Goal: Task Accomplishment & Management: Manage account settings

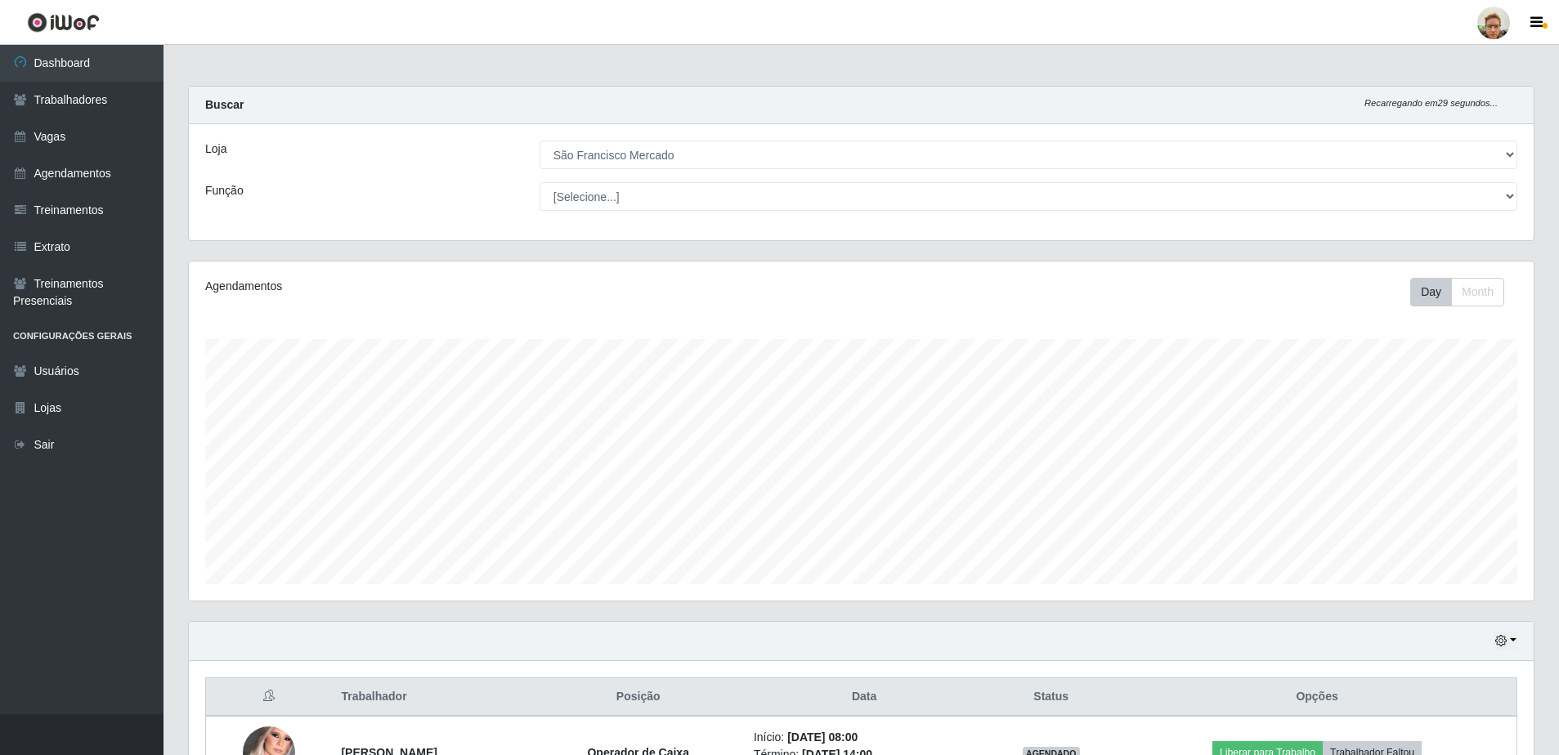
select select "168"
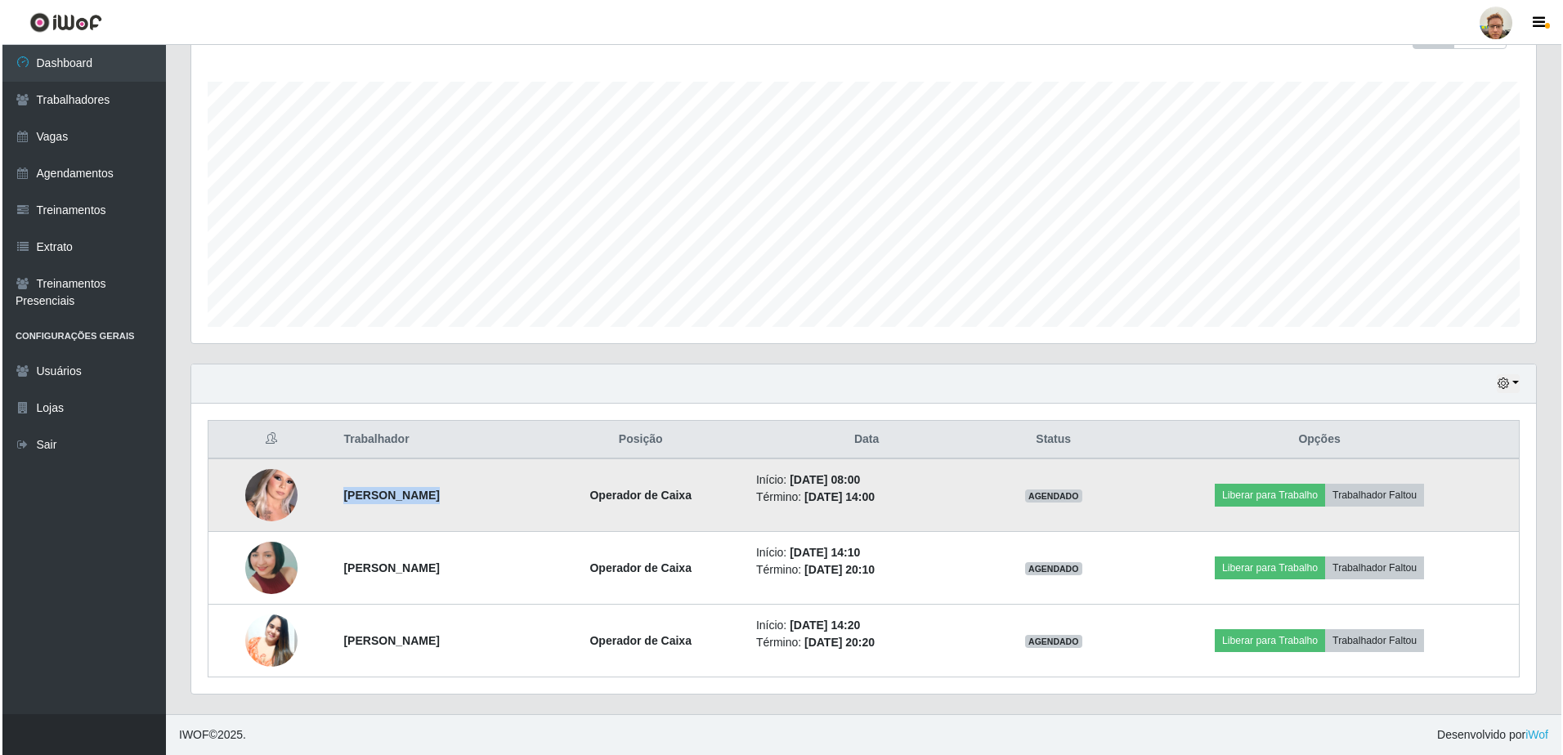
scroll to position [339, 1345]
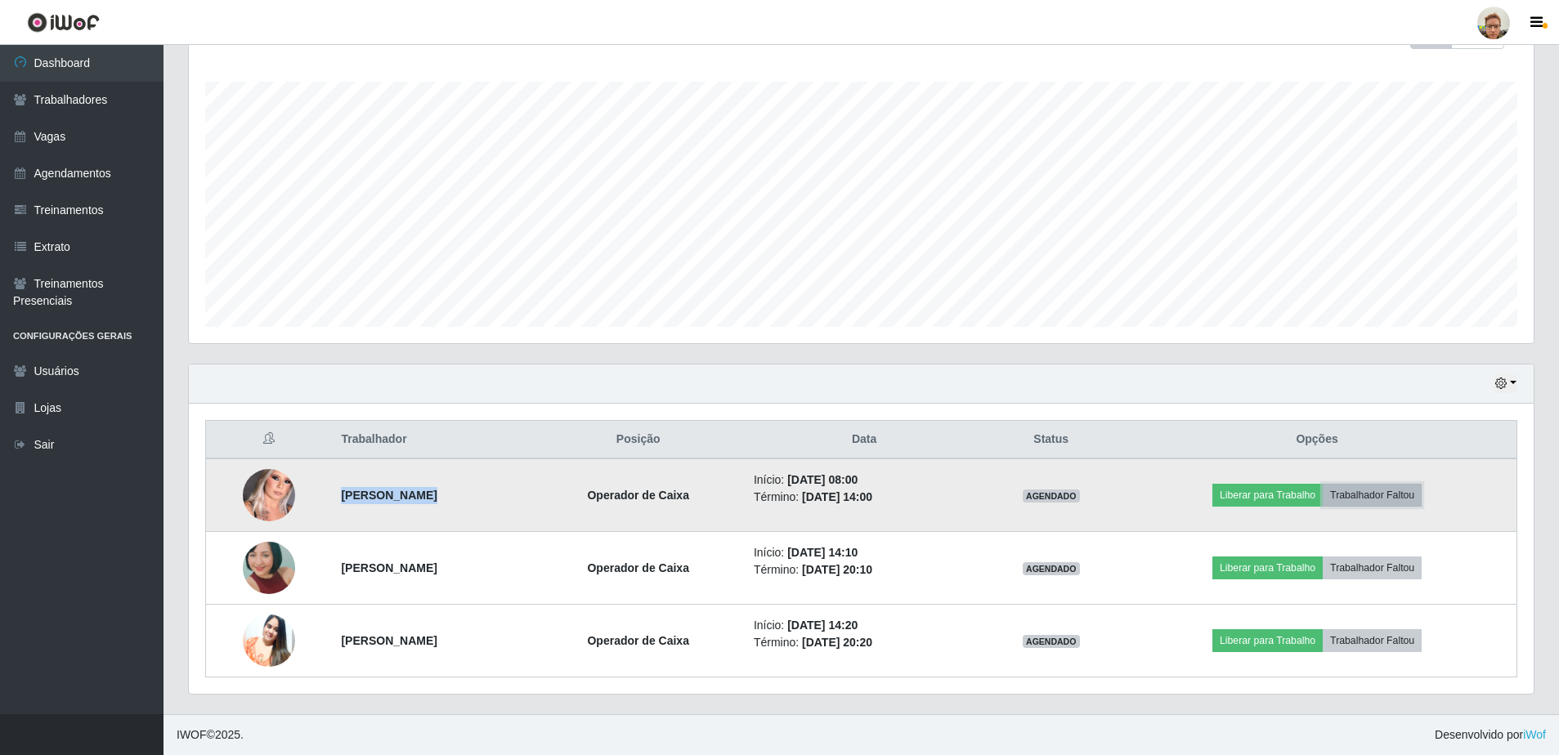
click at [1390, 491] on button "Trabalhador Faltou" at bounding box center [1371, 495] width 99 height 23
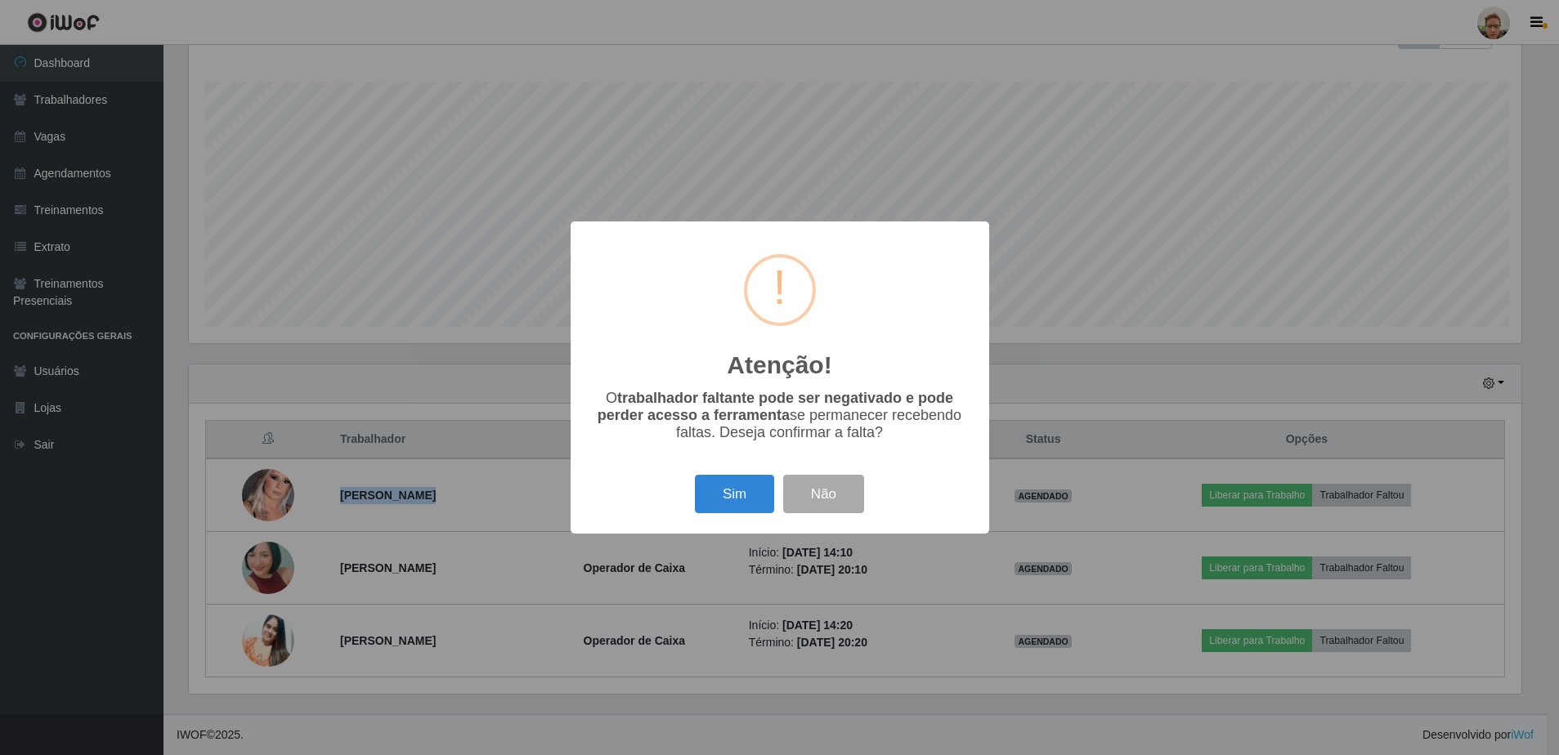
scroll to position [339, 1336]
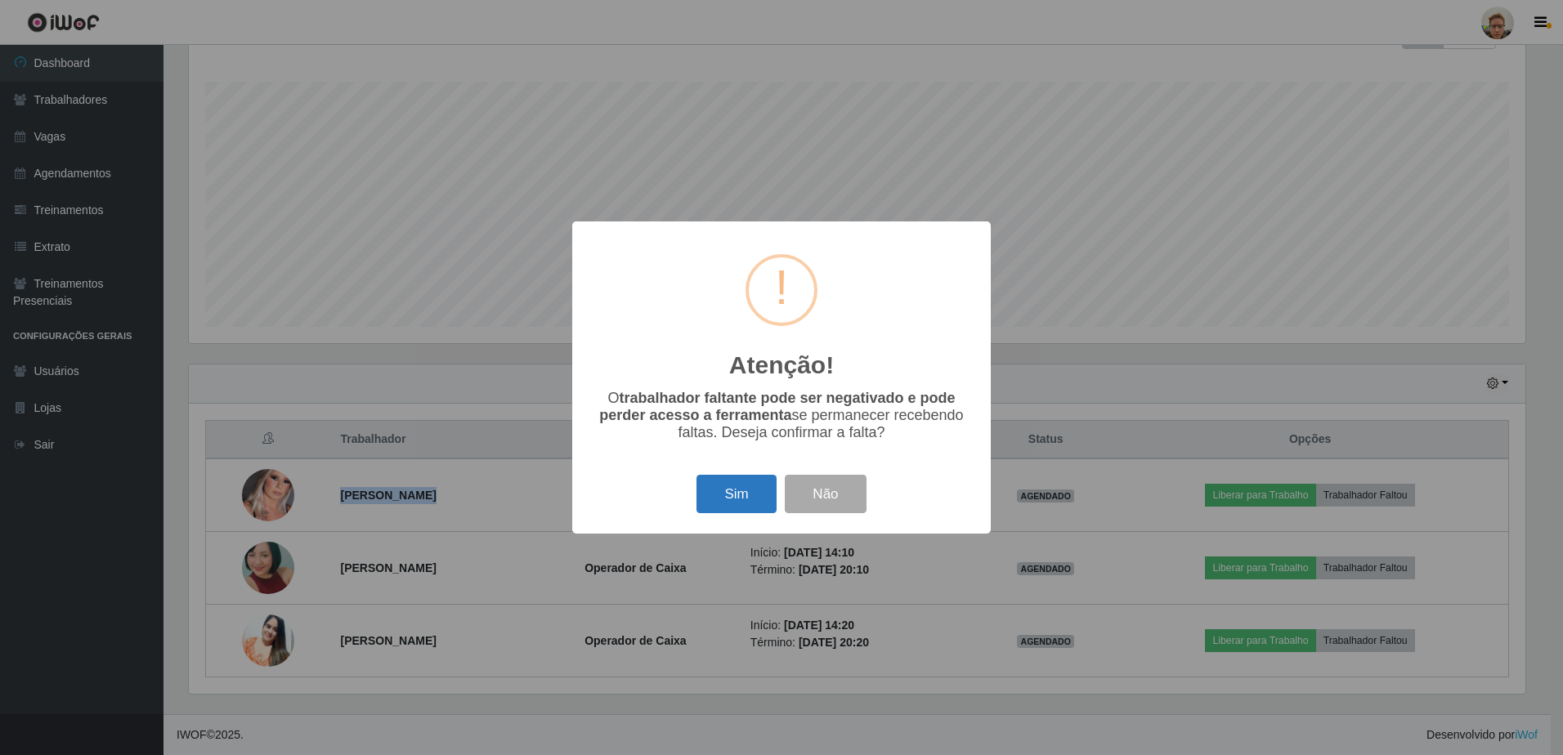
click at [723, 496] on button "Sim" at bounding box center [735, 494] width 79 height 38
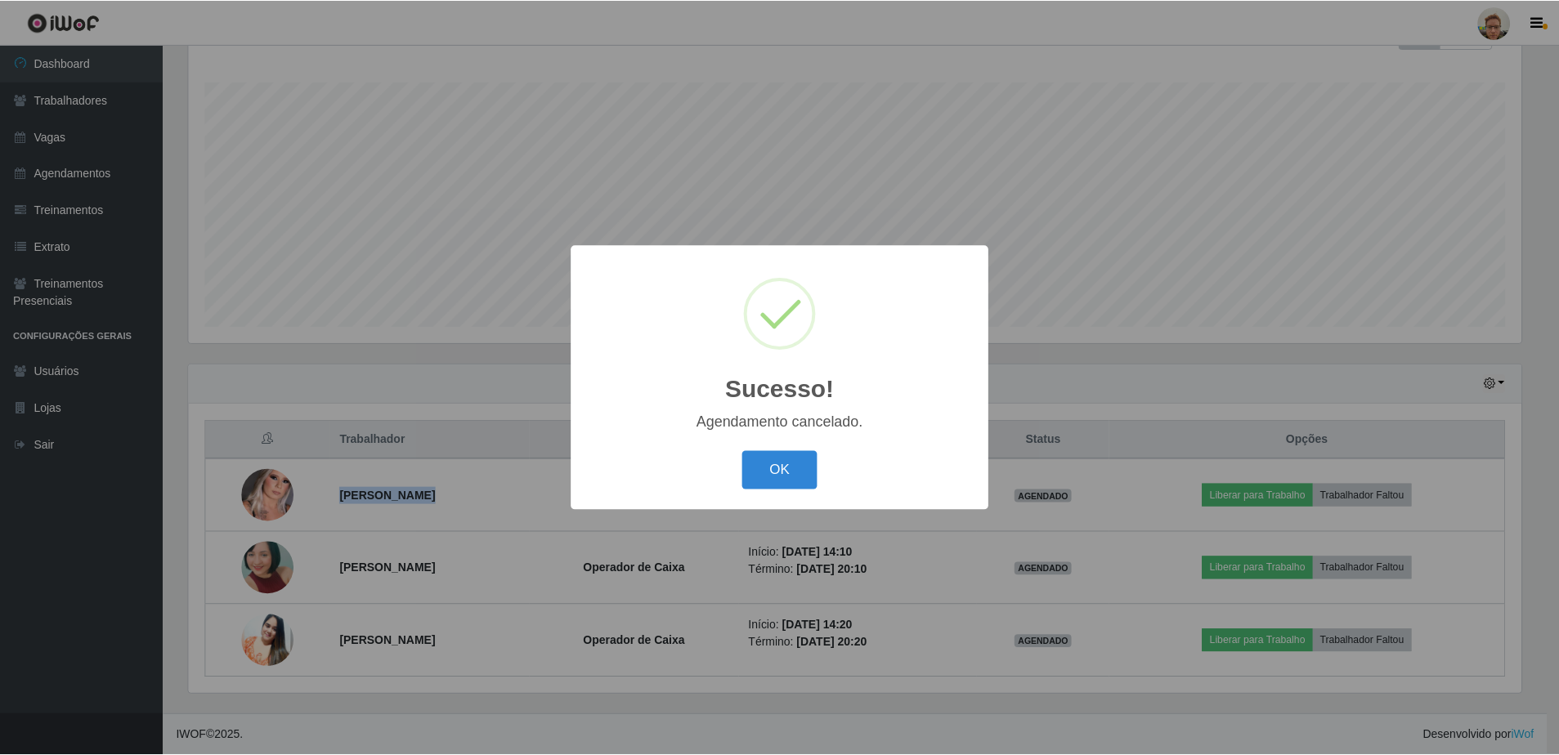
scroll to position [185, 0]
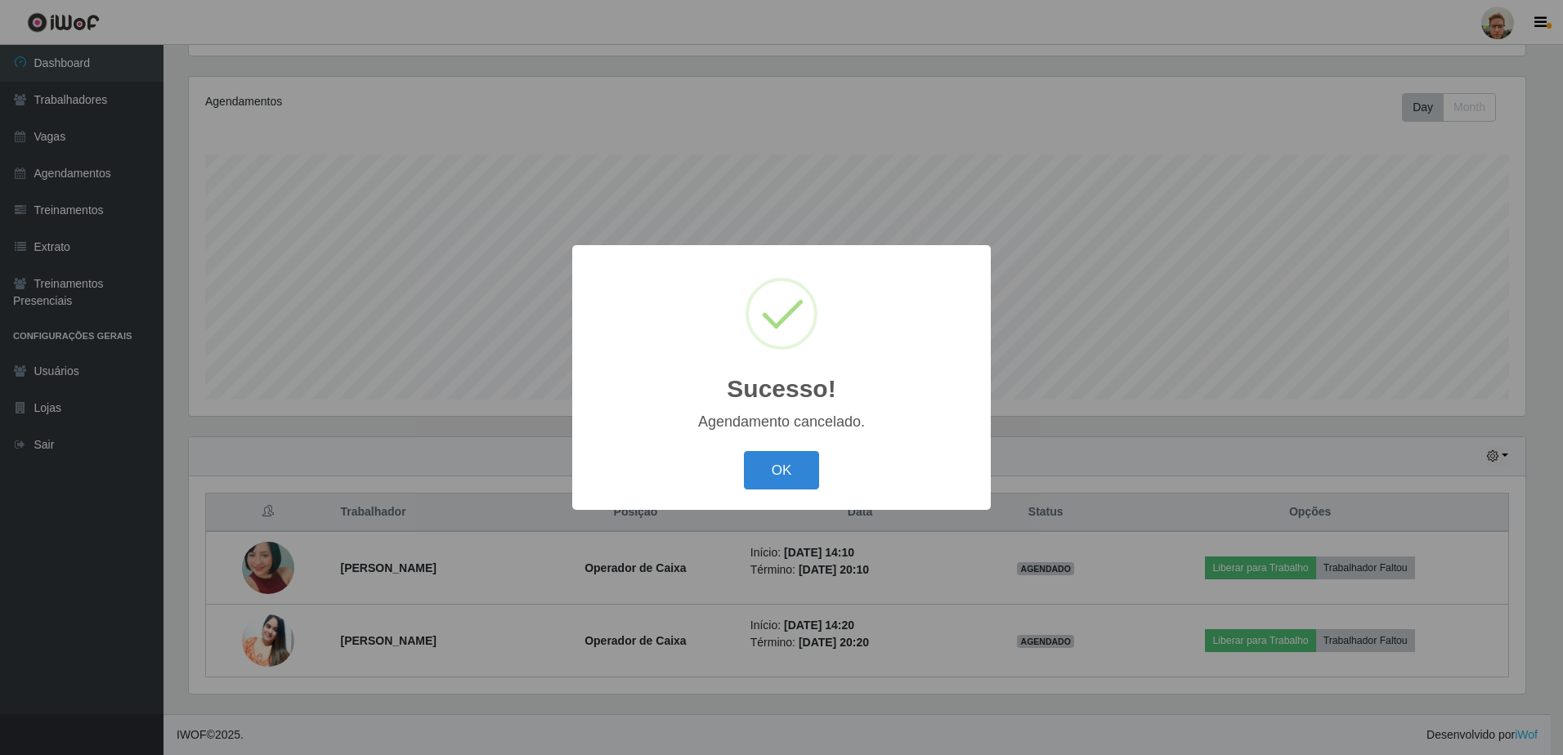
click at [38, 84] on div "Sucesso! × Agendamento cancelado. OK Cancel" at bounding box center [781, 377] width 1563 height 755
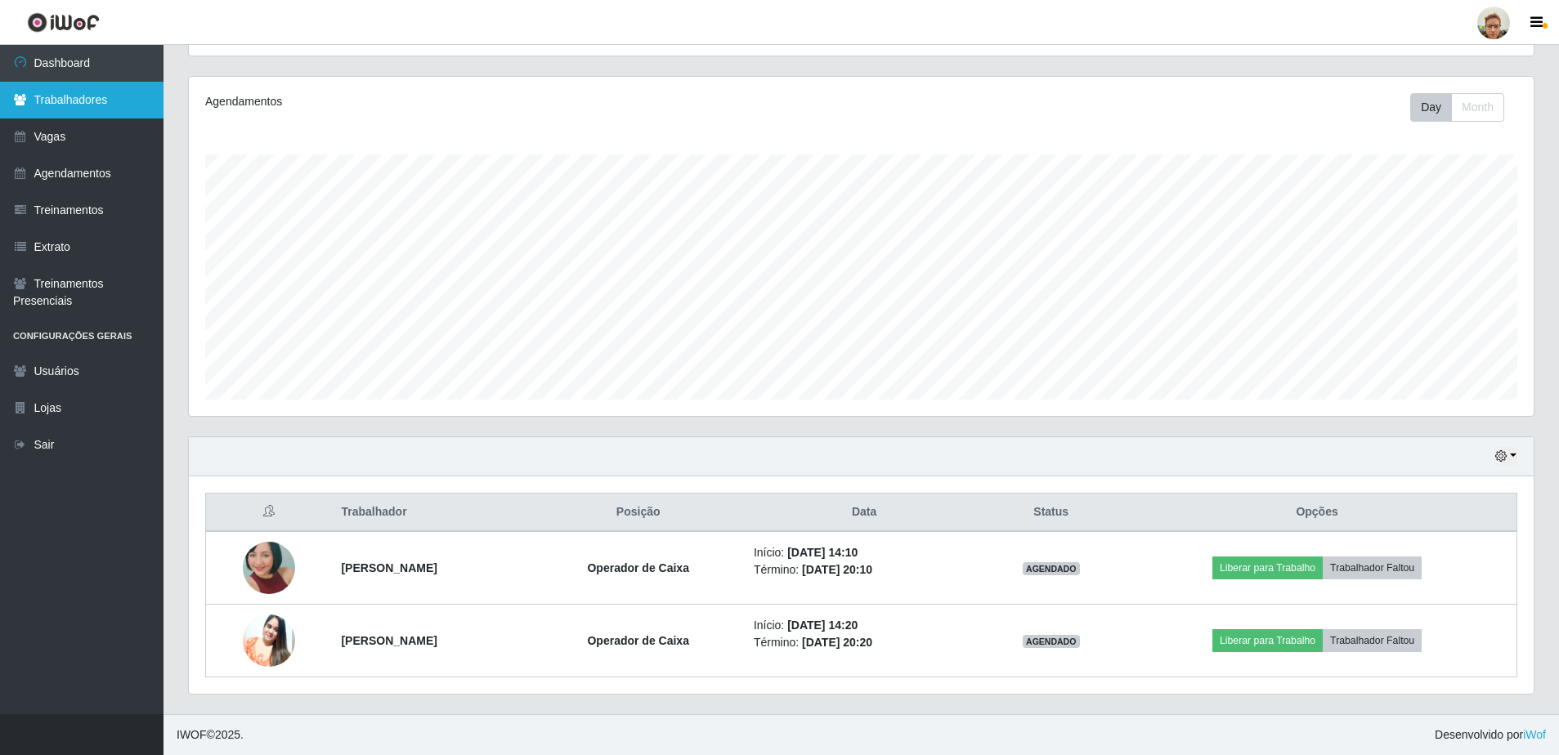
scroll to position [339, 1345]
click at [60, 91] on link "Trabalhadores" at bounding box center [81, 100] width 163 height 37
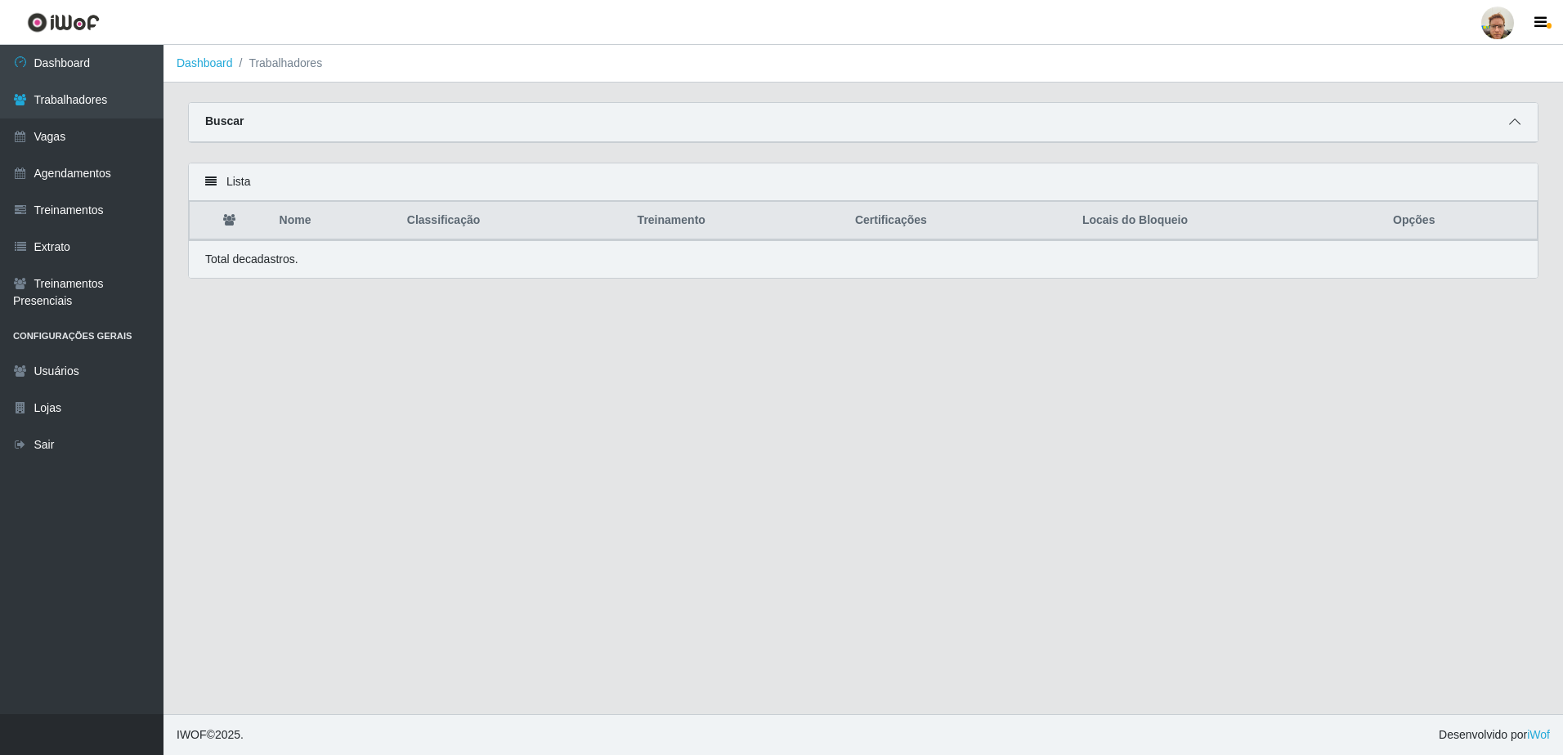
click at [1506, 122] on span at bounding box center [1515, 122] width 20 height 19
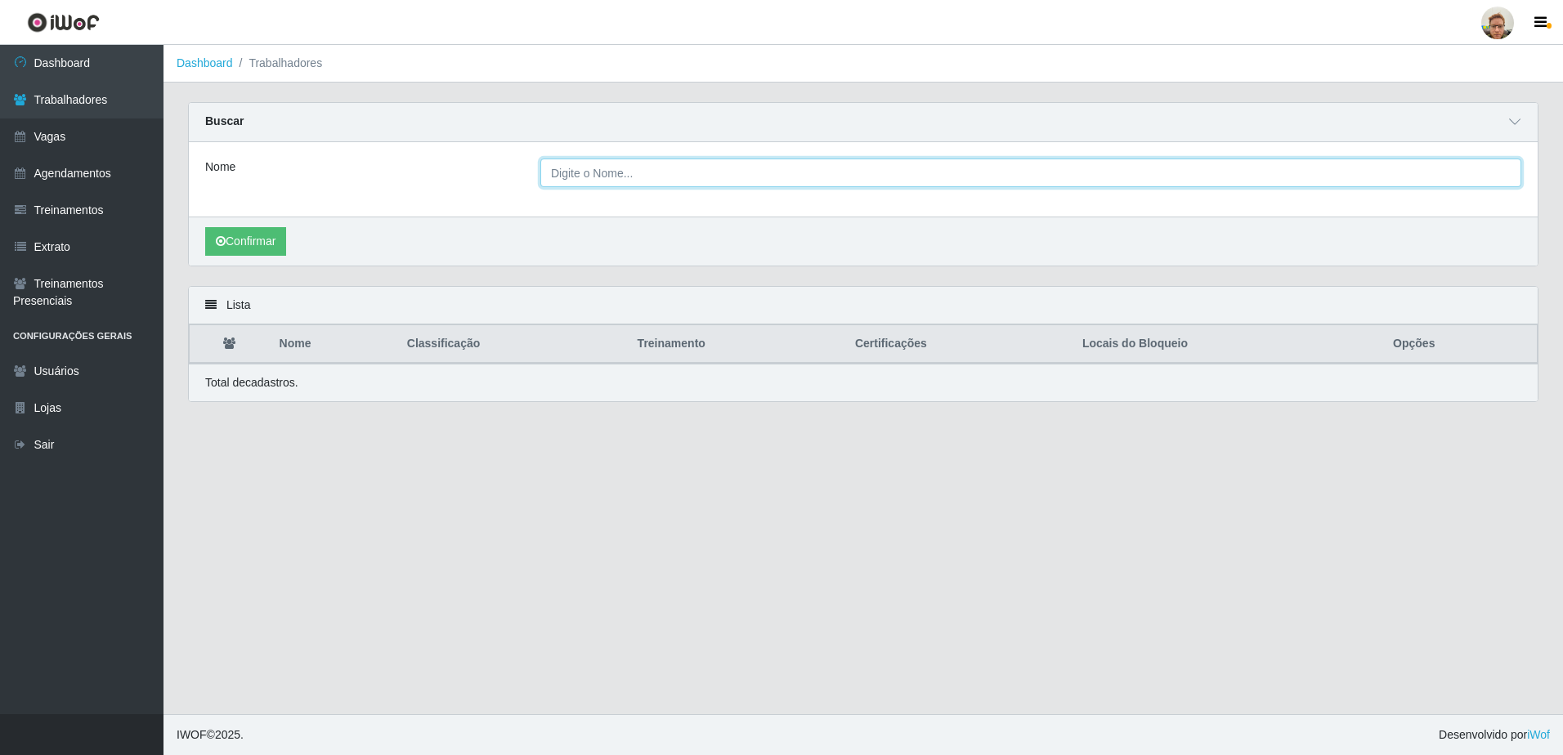
click at [584, 175] on input "Nome" at bounding box center [1030, 173] width 981 height 29
paste input "Savio Horas faltas 06h Dias faltas 11,16,17,18,19,20"
type input "Savio Horas faltas 06h Dias faltas 11,16,17,18,19,20"
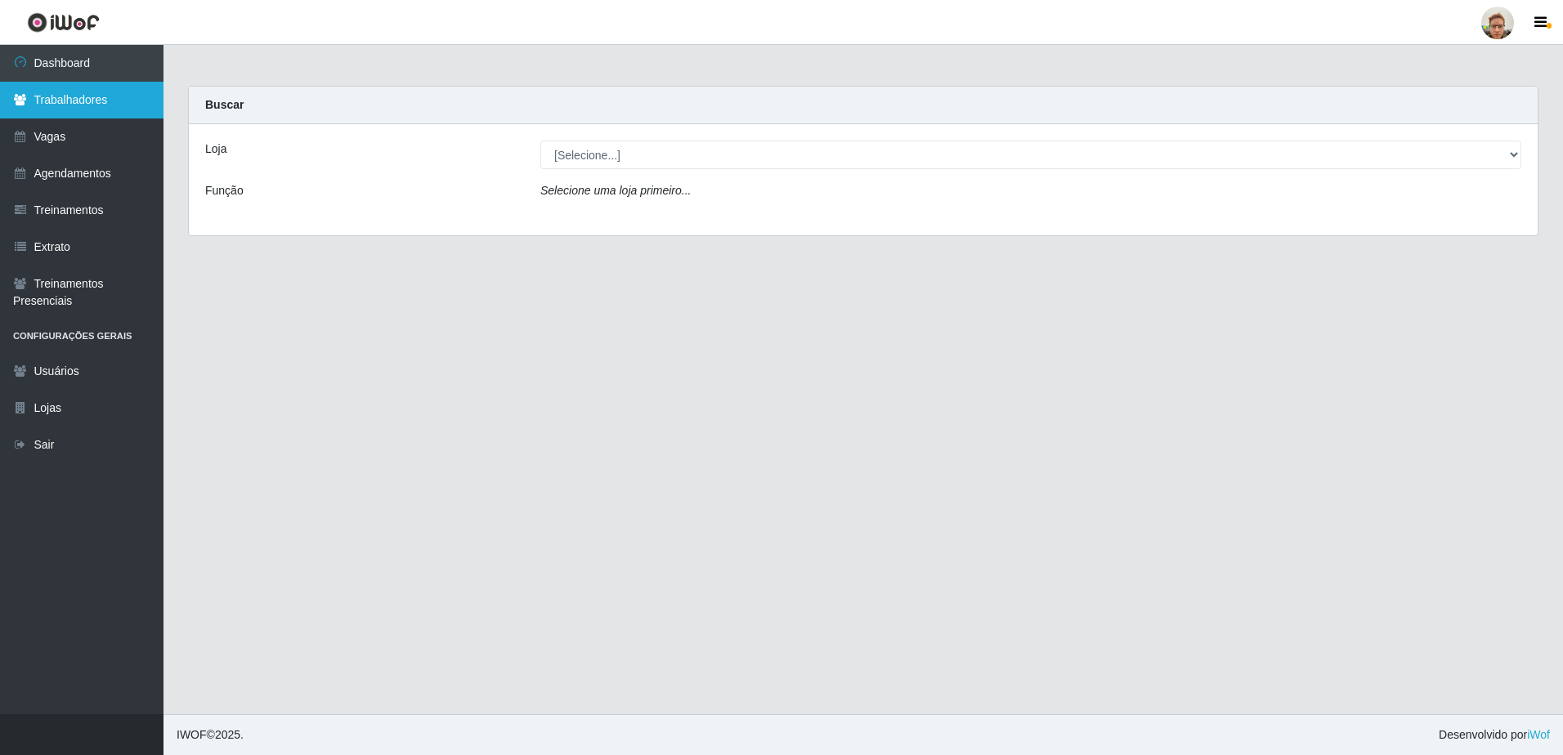
click at [106, 101] on link "Trabalhadores" at bounding box center [81, 100] width 163 height 37
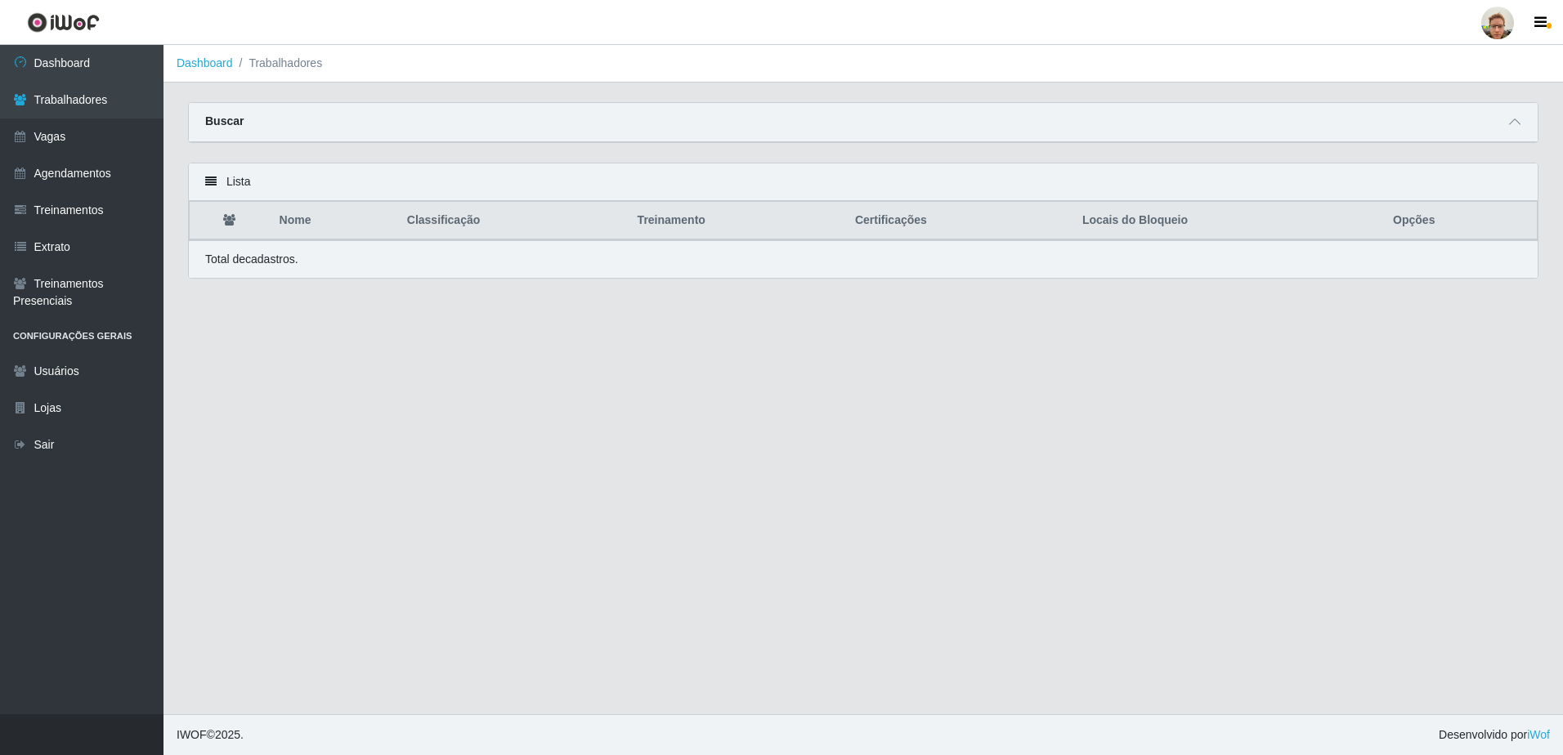
click at [1504, 128] on div "Buscar" at bounding box center [863, 122] width 1349 height 39
click at [1509, 119] on icon at bounding box center [1514, 121] width 11 height 11
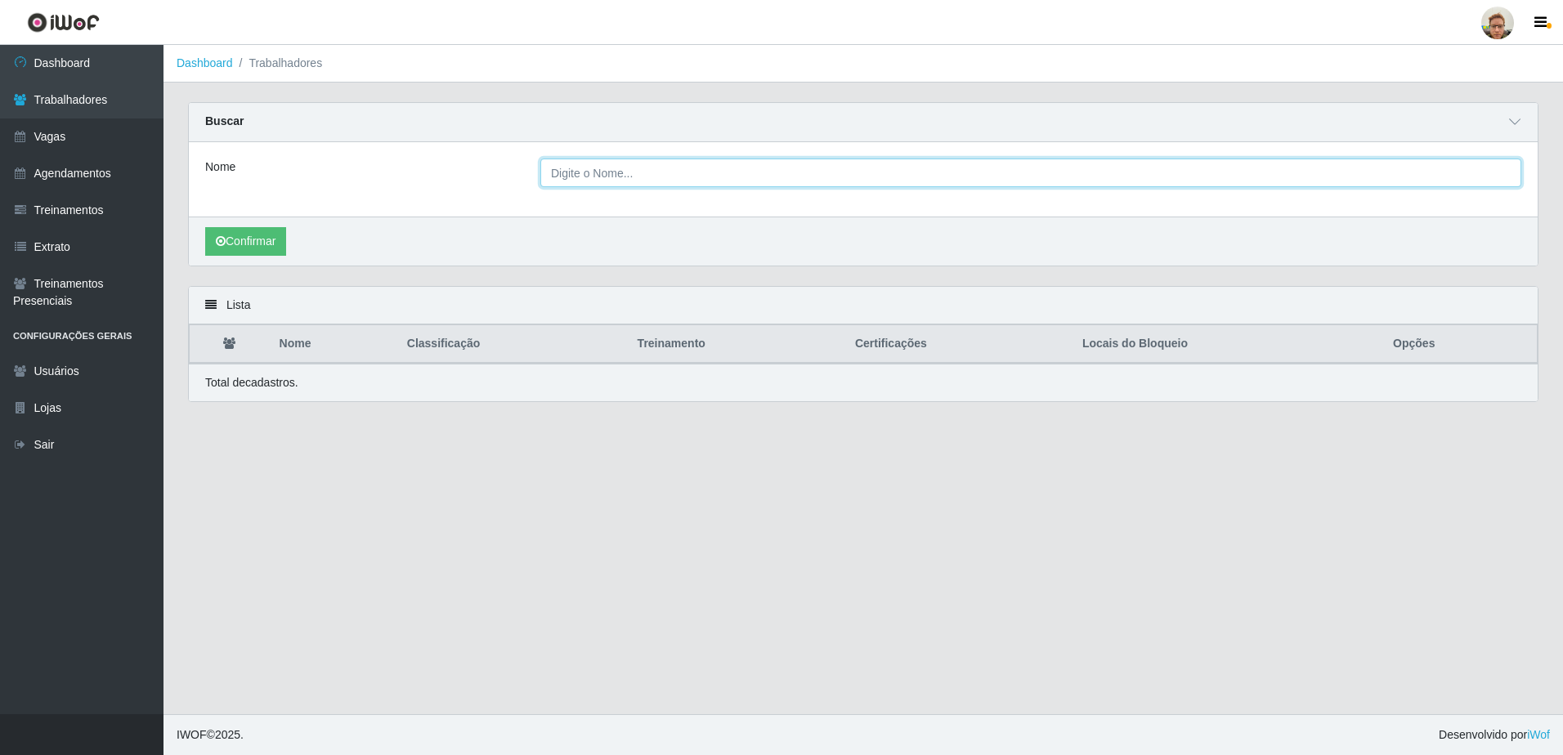
click at [626, 173] on input "Nome" at bounding box center [1030, 173] width 981 height 29
paste input "[PERSON_NAME]"
type input "[PERSON_NAME] de Agui"
click at [205, 227] on button "Confirmar" at bounding box center [245, 241] width 81 height 29
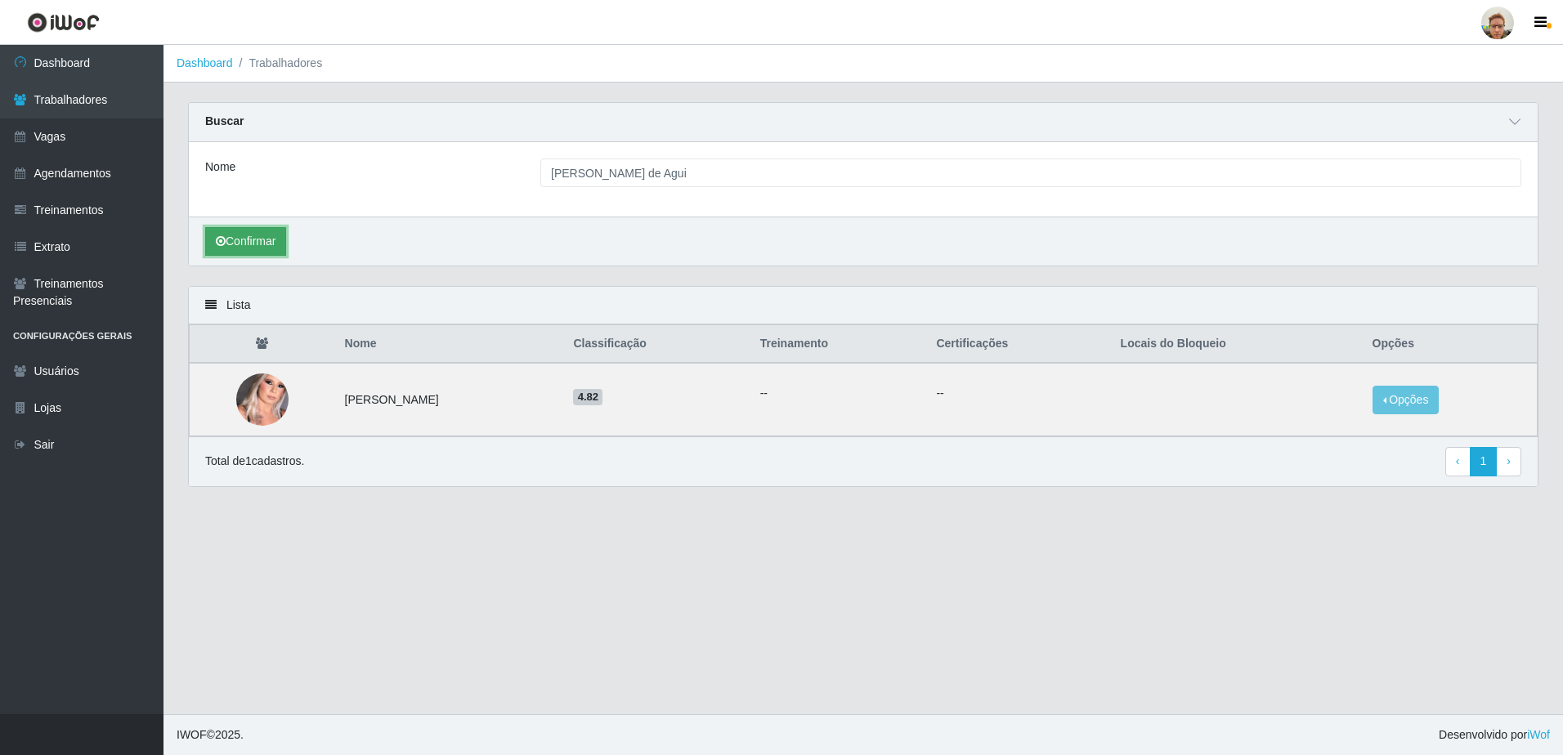
click at [284, 248] on button "Confirmar" at bounding box center [245, 241] width 81 height 29
click at [1420, 418] on div "Lista Nome Classificação Treinamento Certificações Locais do Bloqueio Opções Lu…" at bounding box center [863, 396] width 1375 height 221
click at [1411, 390] on button "Opções" at bounding box center [1405, 400] width 67 height 29
click at [1349, 382] on button "Bloquear - Empresa" at bounding box center [1304, 382] width 132 height 34
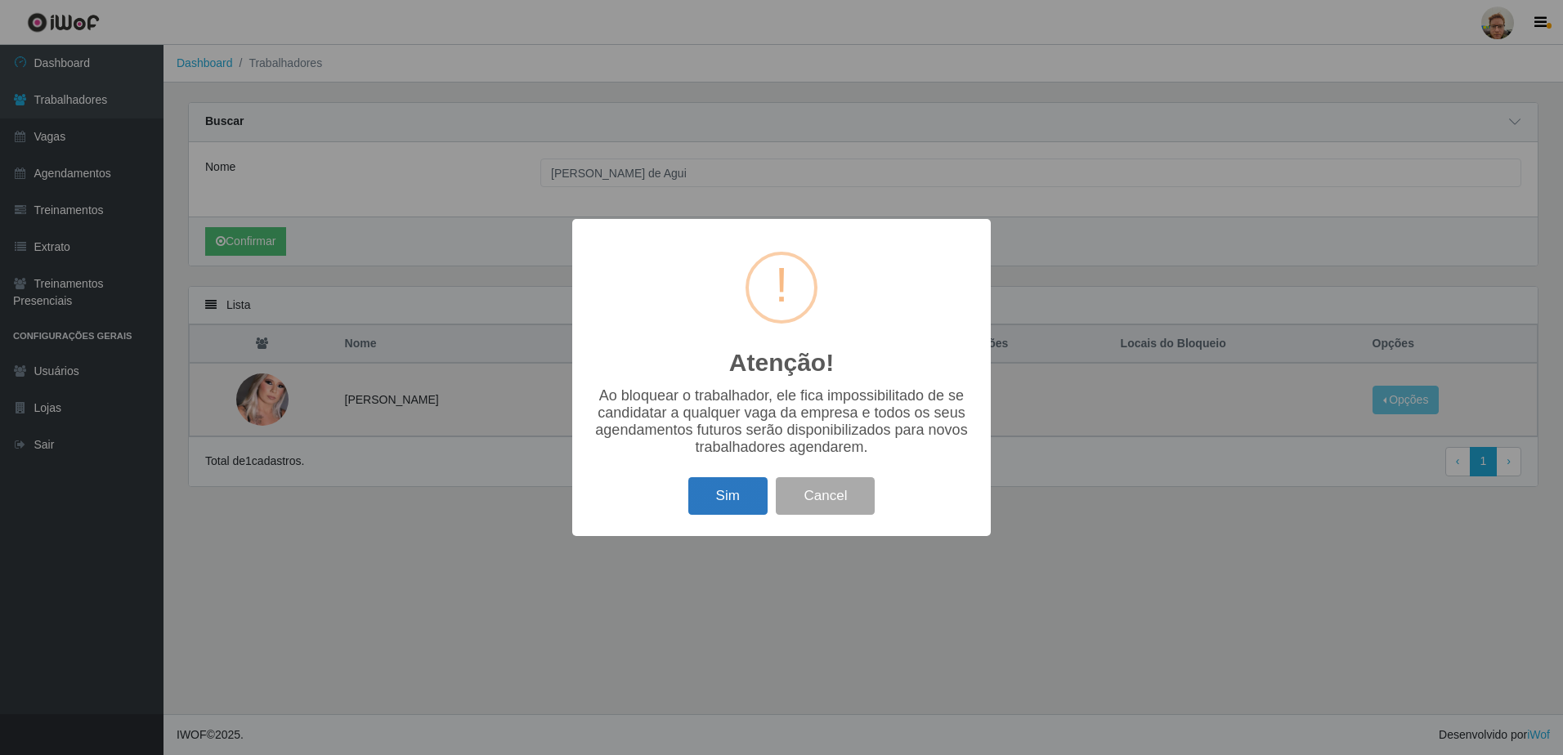
click at [749, 511] on button "Sim" at bounding box center [727, 496] width 79 height 38
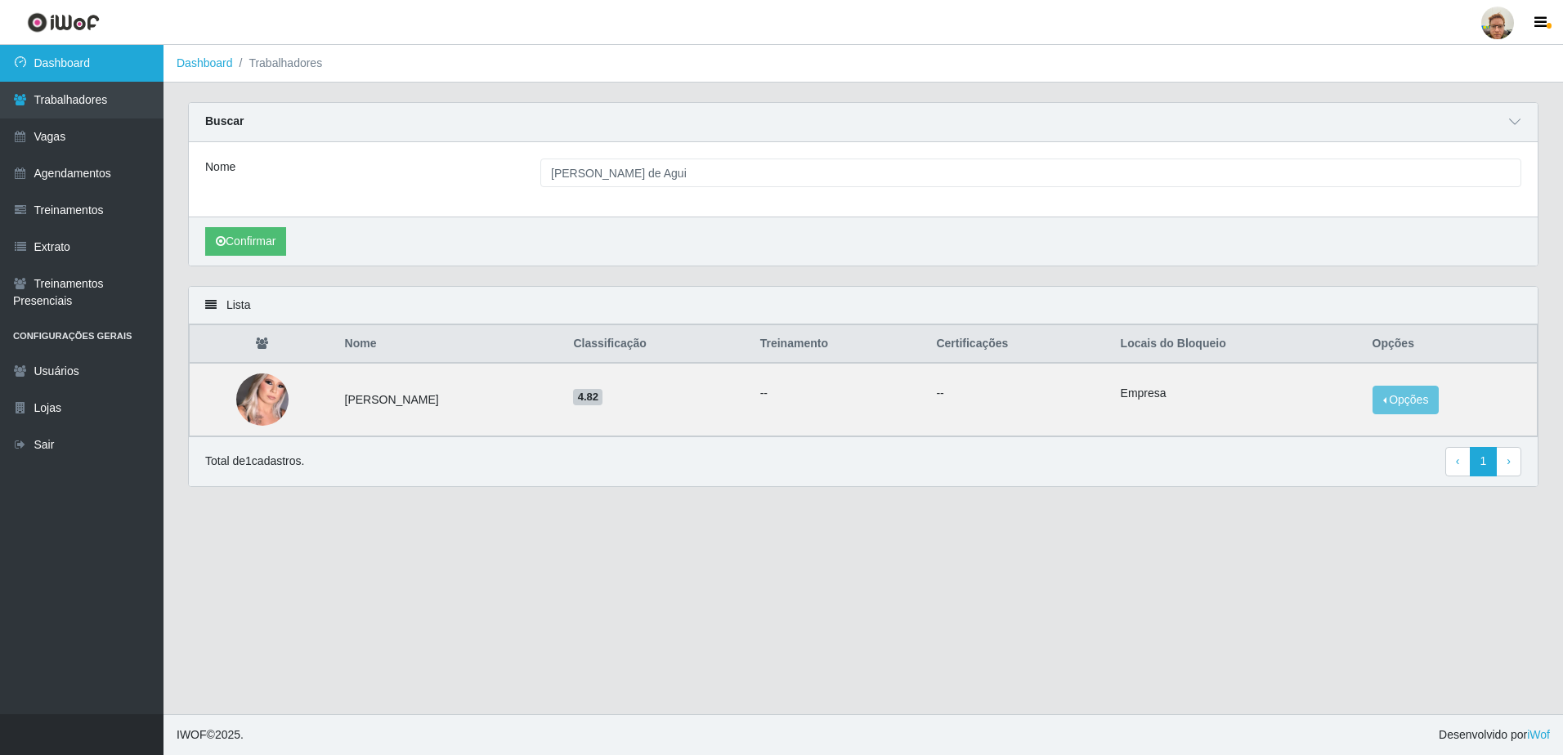
click at [87, 69] on link "Dashboard" at bounding box center [81, 63] width 163 height 37
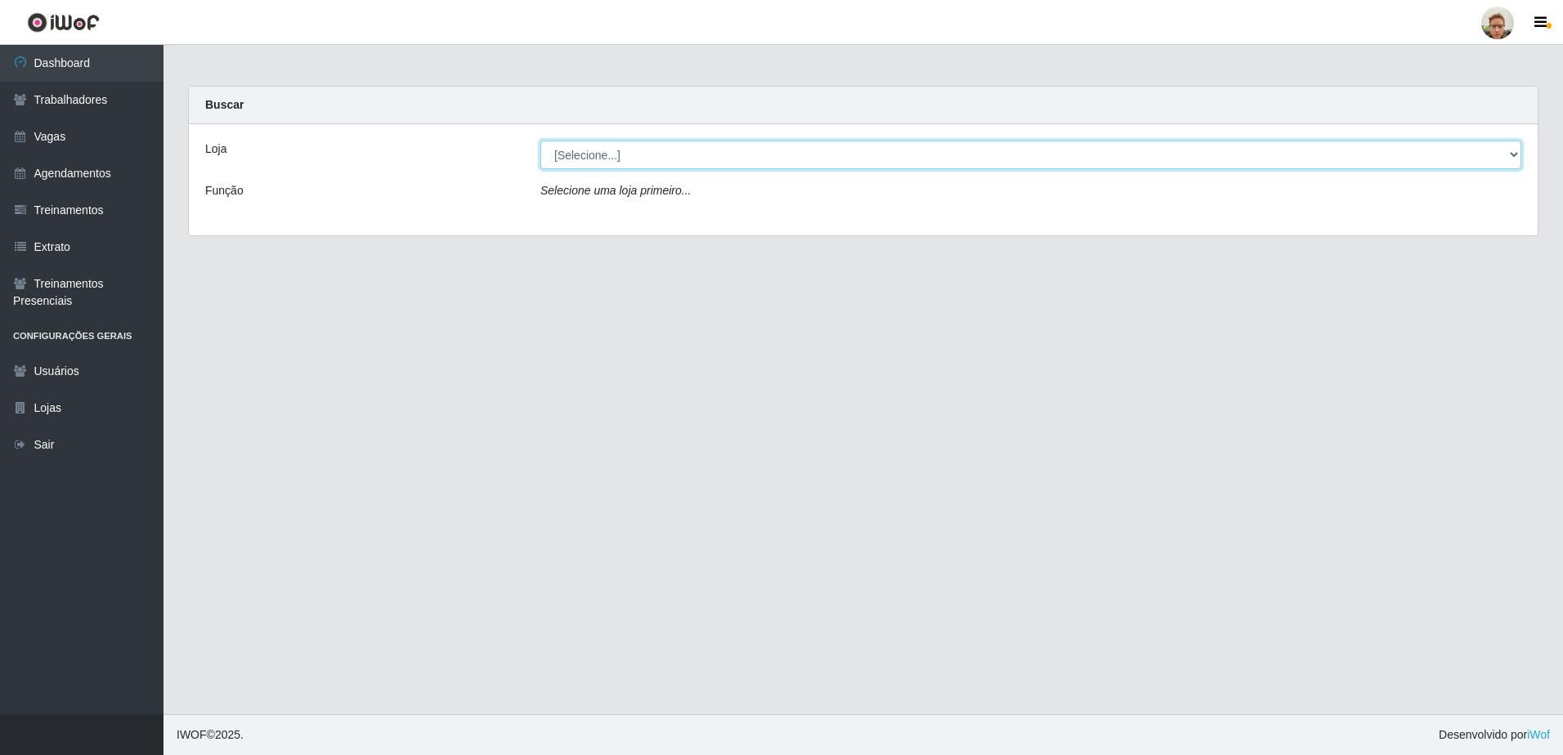
click at [642, 165] on select "[Selecione...] [GEOGRAPHIC_DATA]" at bounding box center [1030, 155] width 981 height 29
select select "168"
click at [540, 141] on select "[Selecione...] [GEOGRAPHIC_DATA]" at bounding box center [1030, 155] width 981 height 29
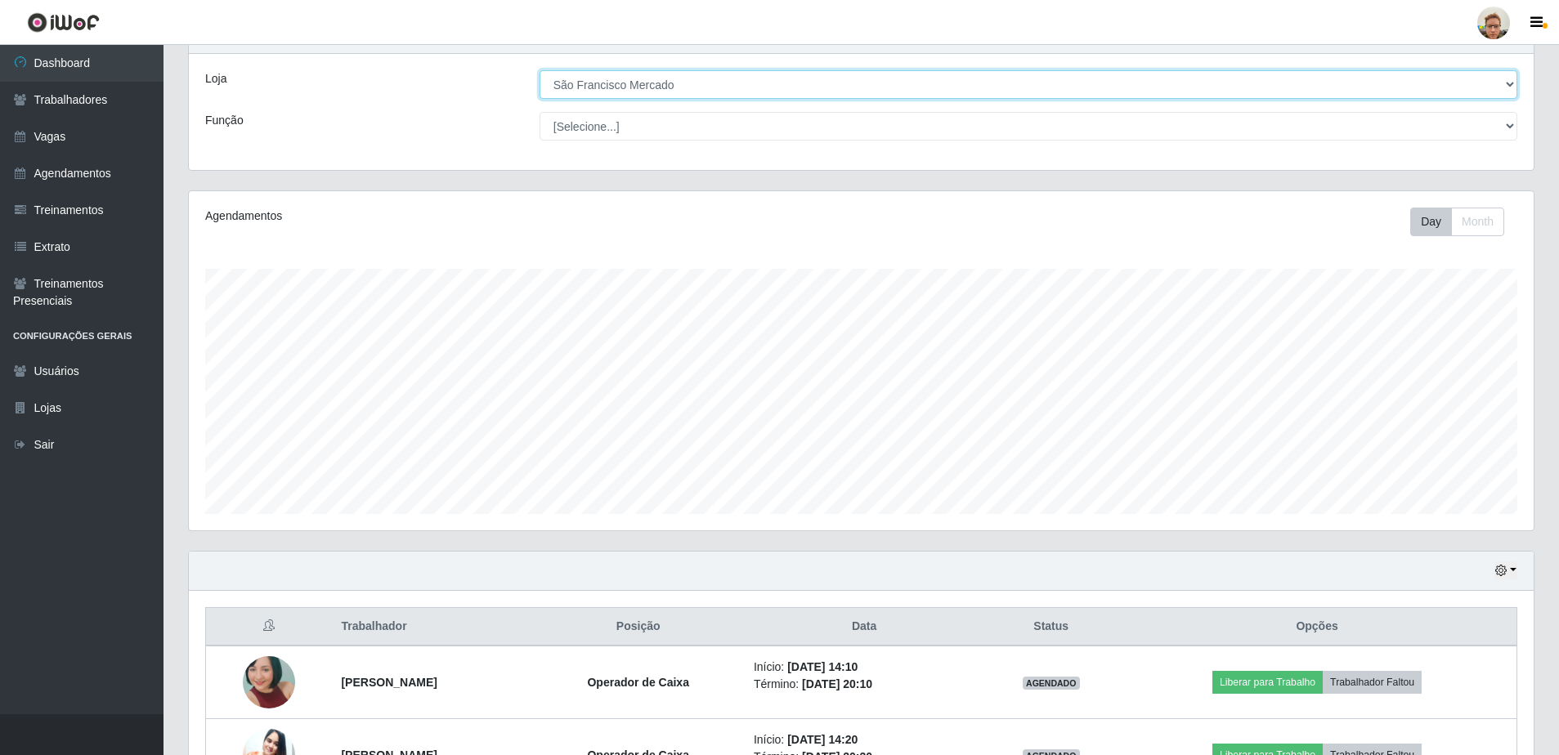
scroll to position [185, 0]
